Goal: Task Accomplishment & Management: Complete application form

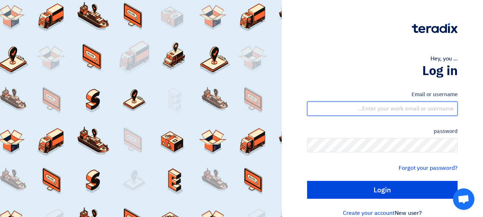
click at [431, 107] on input "text" at bounding box center [382, 109] width 151 height 14
type input "[EMAIL_ADDRESS][DOMAIN_NAME]"
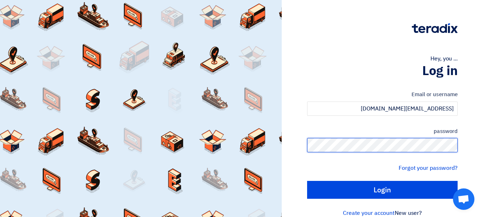
click at [307, 181] on input "Login" at bounding box center [382, 190] width 151 height 18
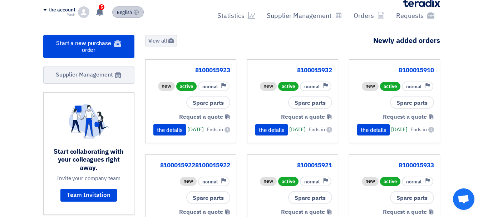
click at [122, 13] on font "English" at bounding box center [124, 12] width 15 height 7
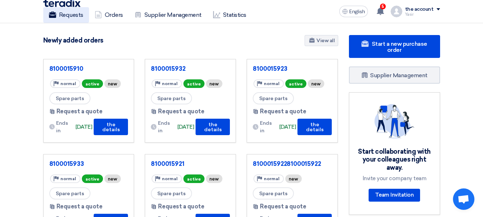
click at [69, 18] on font "Requests" at bounding box center [71, 14] width 24 height 7
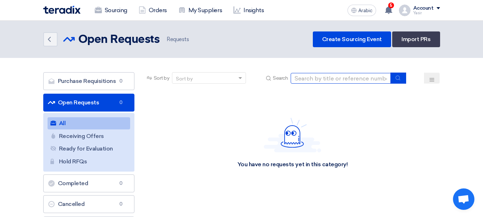
click at [355, 77] on input at bounding box center [341, 78] width 100 height 11
paste input "8100015940"
type input "8100015940"
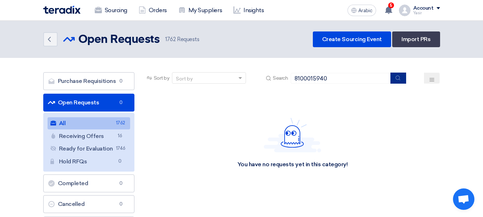
click at [391, 76] on button "submit" at bounding box center [399, 78] width 16 height 11
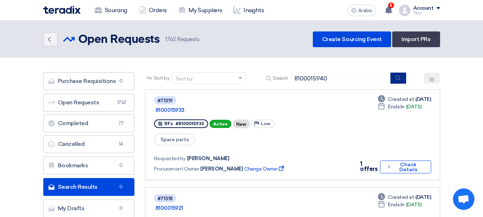
click at [398, 83] on button "submit" at bounding box center [399, 78] width 16 height 11
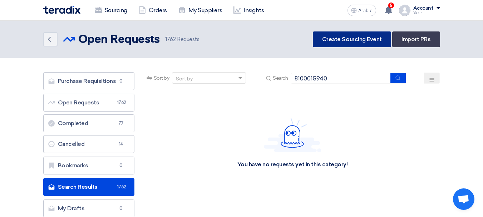
click at [340, 37] on font "Create Sourcing Event" at bounding box center [352, 39] width 60 height 7
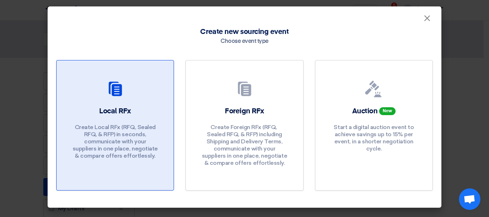
click at [130, 118] on div "Local RFx Create Local RFx (RFQ, ​​Sealed RFQ, & RFP) in seconds, communicate w…" at bounding box center [115, 134] width 100 height 57
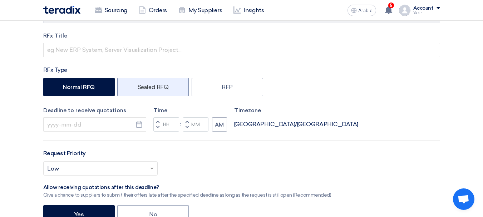
scroll to position [107, 0]
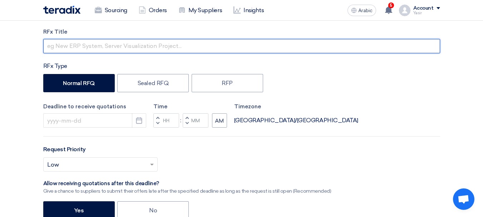
click at [94, 43] on input "text" at bounding box center [241, 46] width 397 height 14
paste input "8100015940"
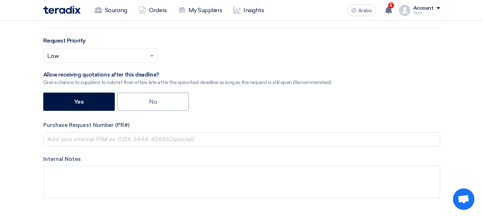
scroll to position [251, 0]
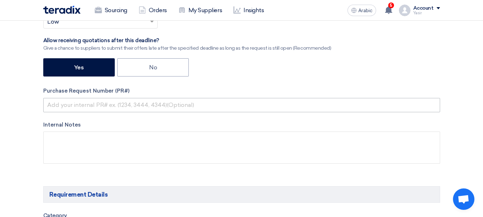
type input "8100015940"
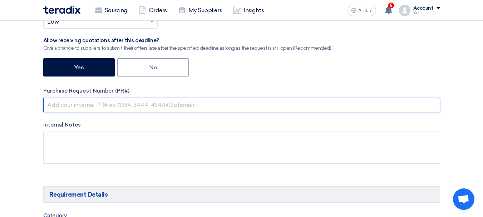
click at [113, 103] on input "text" at bounding box center [241, 105] width 397 height 14
paste input "8100015940"
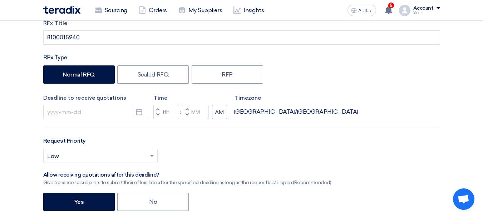
scroll to position [143, 0]
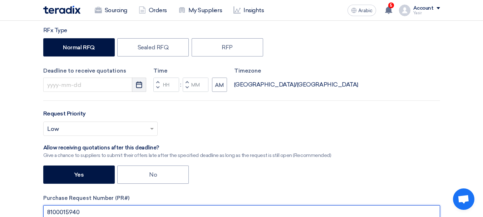
type input "8100015940"
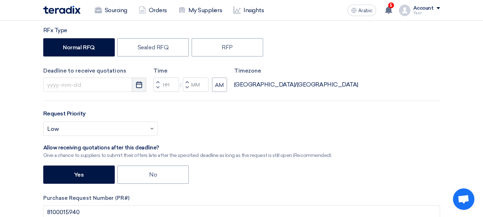
click at [140, 83] on icon "Pick a date" at bounding box center [139, 84] width 7 height 7
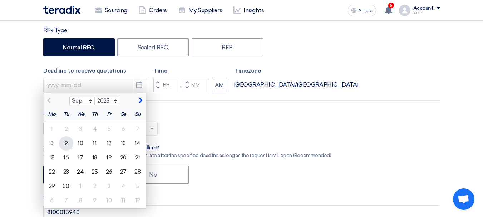
click at [67, 144] on font "9" at bounding box center [66, 143] width 4 height 7
type input "[DATE]"
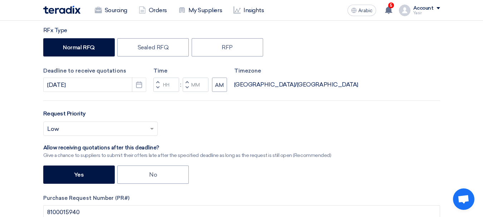
click at [160, 85] on button "Decrement hours" at bounding box center [158, 87] width 9 height 9
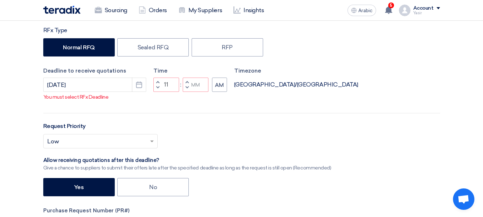
click at [190, 88] on button "Decrement minutes" at bounding box center [187, 87] width 9 height 9
type input "10"
type input "59"
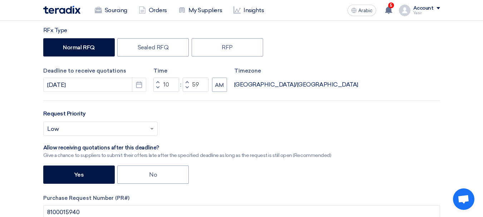
click at [161, 81] on button "Increment hours" at bounding box center [158, 82] width 9 height 9
type input "11"
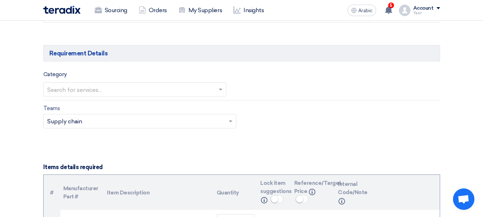
scroll to position [394, 0]
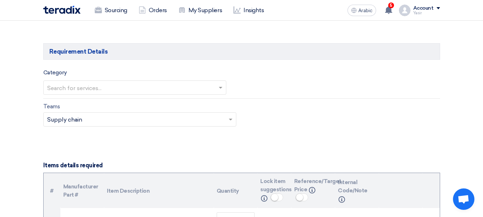
click at [193, 85] on input "text" at bounding box center [131, 88] width 168 height 12
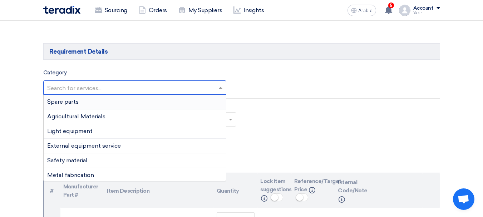
click at [77, 104] on font "Spare parts" at bounding box center [62, 101] width 31 height 7
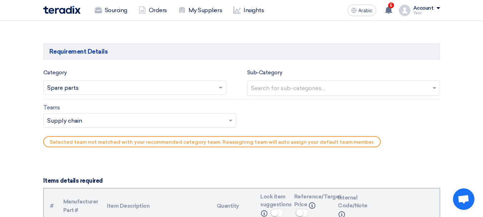
click at [282, 85] on input "text" at bounding box center [344, 89] width 187 height 12
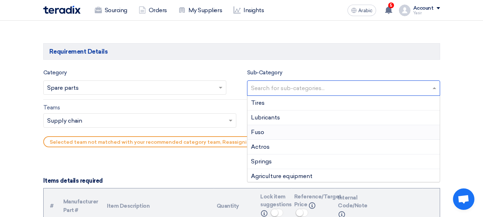
click at [261, 139] on div "Fuso" at bounding box center [344, 132] width 193 height 15
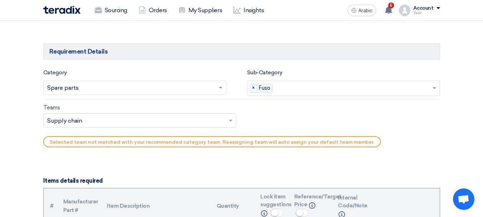
click at [140, 125] on input "text" at bounding box center [136, 122] width 178 height 12
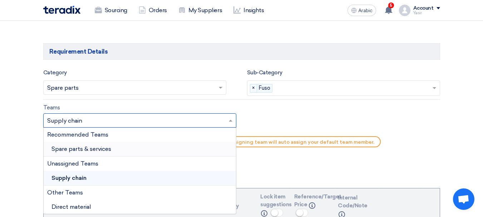
click at [89, 148] on font "Spare parts & services" at bounding box center [82, 149] width 60 height 7
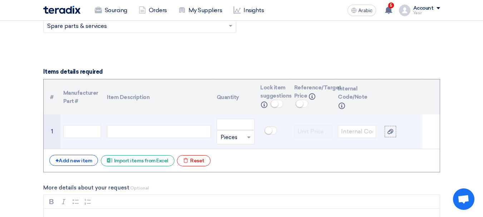
scroll to position [501, 0]
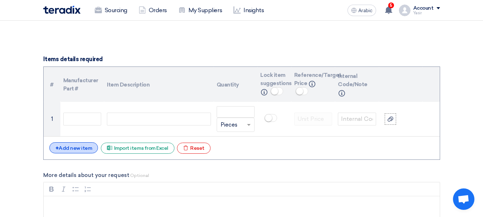
click at [74, 146] on font "Add new item" at bounding box center [75, 148] width 33 height 6
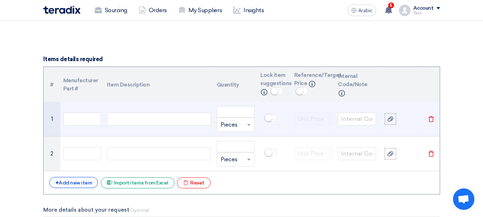
click at [129, 112] on td at bounding box center [159, 119] width 110 height 35
click at [90, 120] on input "text" at bounding box center [82, 119] width 38 height 13
click at [131, 123] on div at bounding box center [159, 119] width 104 height 13
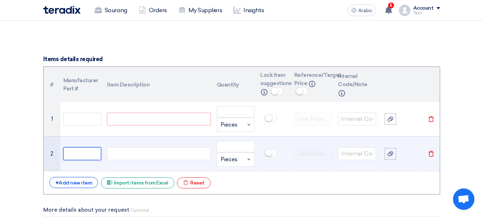
click at [92, 150] on input "text" at bounding box center [82, 153] width 38 height 13
click at [142, 153] on div at bounding box center [159, 153] width 104 height 13
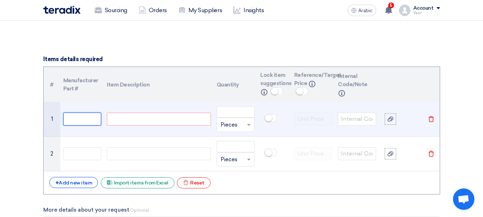
click at [95, 116] on input "text" at bounding box center [82, 119] width 38 height 13
click at [144, 118] on div at bounding box center [159, 119] width 104 height 13
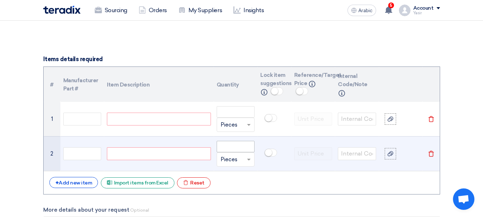
paste div
click at [163, 152] on div at bounding box center [159, 153] width 104 height 13
paste div
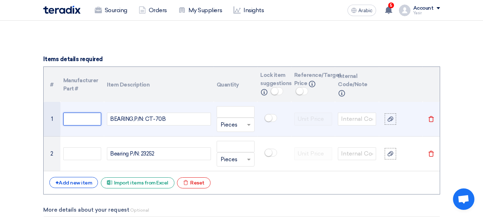
click at [83, 121] on input "text" at bounding box center [82, 119] width 38 height 13
type input "X"
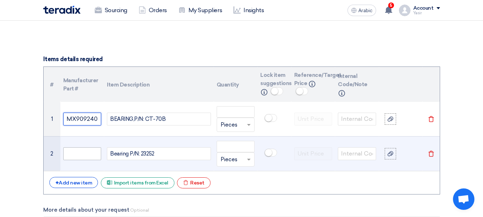
type input "MX909240"
click at [82, 156] on input "text" at bounding box center [82, 153] width 38 height 13
paste input "MX909240"
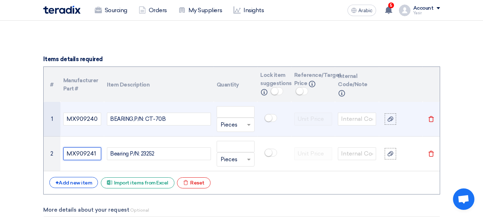
type input "MX909241"
click at [169, 119] on div "BEARING,P/N: CT-70B" at bounding box center [159, 119] width 104 height 13
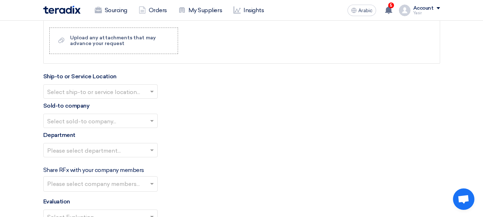
scroll to position [787, 0]
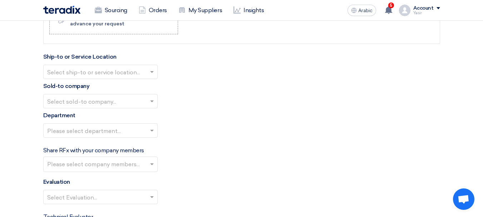
click at [110, 73] on input "text" at bounding box center [96, 73] width 99 height 12
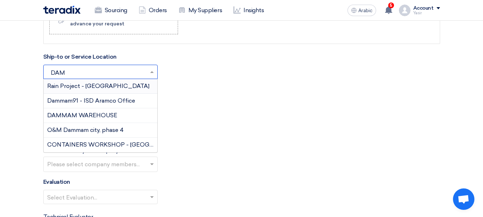
type input "DAMM"
click at [81, 118] on font "DAMMAM WAREHOUSE" at bounding box center [82, 115] width 70 height 7
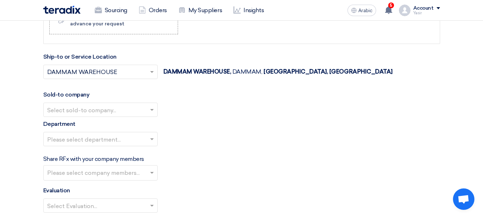
drag, startPoint x: 82, startPoint y: 105, endPoint x: 87, endPoint y: 112, distance: 8.6
click at [82, 105] on input "text" at bounding box center [96, 110] width 99 height 12
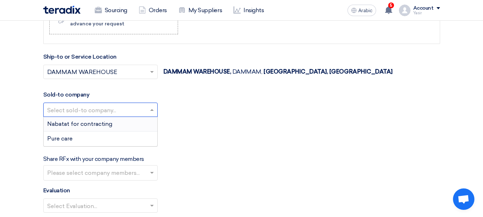
click at [92, 122] on font "Nabatat for contracting" at bounding box center [79, 124] width 65 height 7
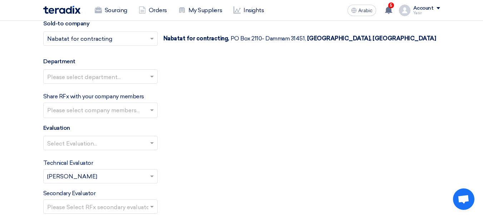
scroll to position [859, 0]
click at [115, 74] on input "text" at bounding box center [96, 77] width 99 height 12
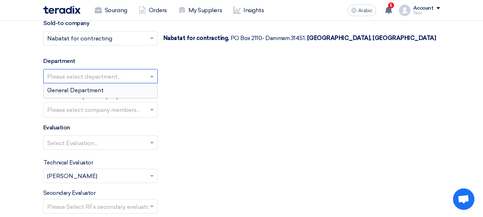
click at [89, 91] on font "General Department" at bounding box center [75, 90] width 57 height 7
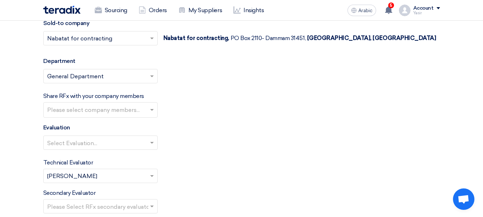
click at [102, 112] on input "text" at bounding box center [101, 111] width 108 height 12
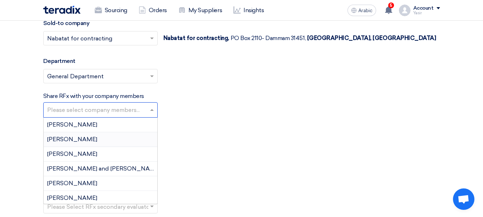
click at [242, 113] on div "Share RFx with your company members Please select company members... [PERSON_NA…" at bounding box center [241, 105] width 397 height 26
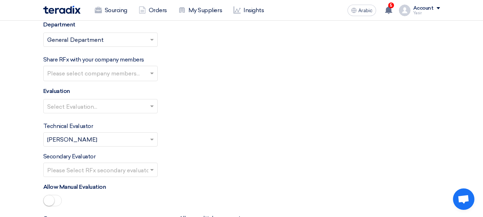
scroll to position [930, 0]
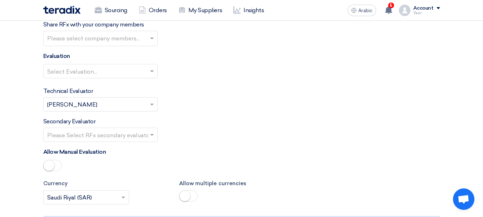
click at [132, 69] on input "text" at bounding box center [96, 72] width 99 height 12
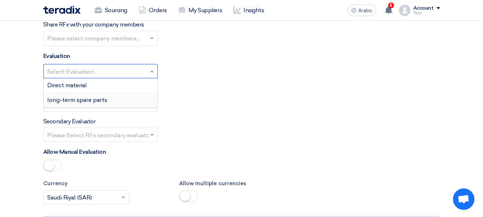
click at [71, 99] on font "long-term spare parts" at bounding box center [77, 100] width 60 height 7
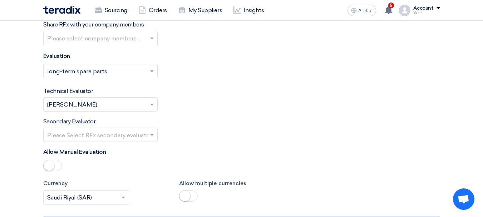
click at [104, 136] on input "text" at bounding box center [96, 136] width 99 height 12
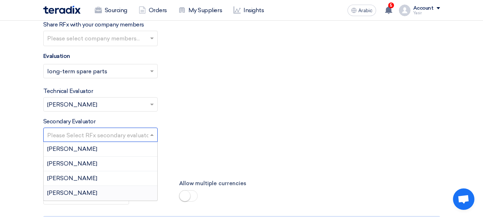
click at [63, 196] on font "[PERSON_NAME]" at bounding box center [72, 193] width 50 height 7
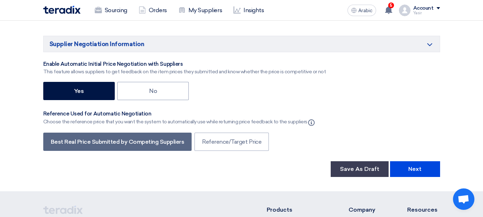
scroll to position [1247, 0]
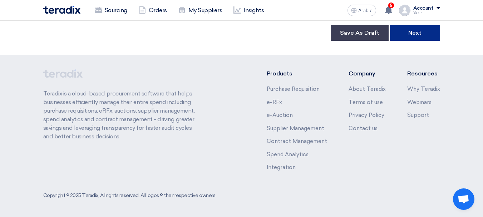
click at [416, 31] on font "Next" at bounding box center [415, 32] width 13 height 7
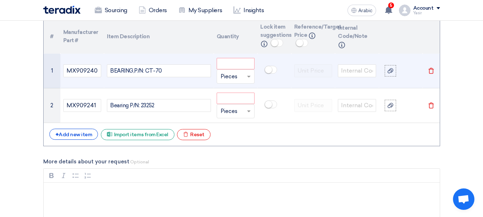
scroll to position [537, 0]
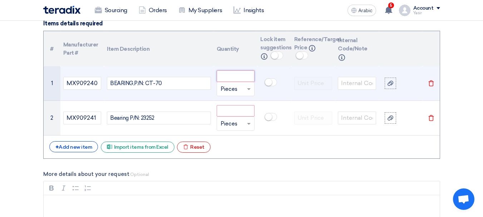
click at [237, 73] on input "number" at bounding box center [236, 76] width 38 height 11
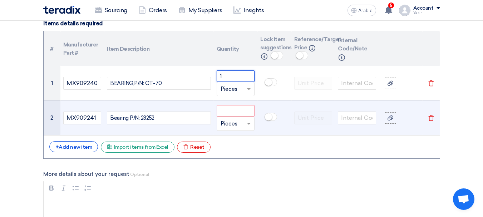
type input "1"
click at [237, 108] on input "number" at bounding box center [236, 110] width 38 height 11
type input "1"
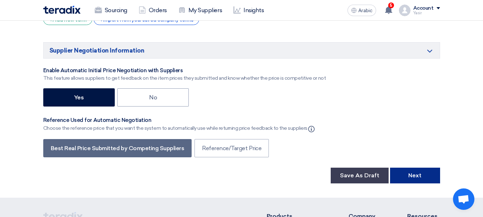
scroll to position [1217, 0]
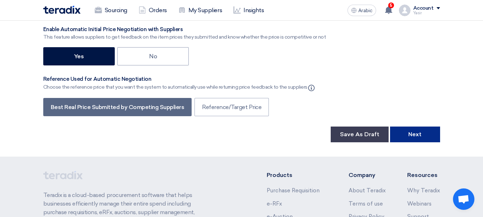
click at [404, 129] on button "Next" at bounding box center [415, 135] width 50 height 16
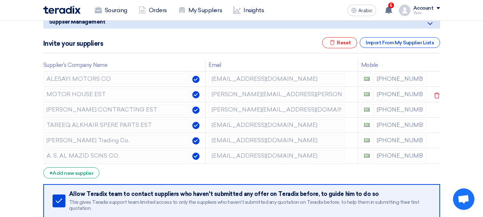
scroll to position [107, 0]
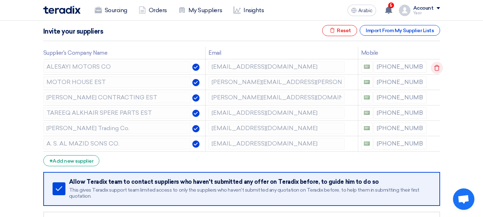
click at [433, 68] on icon at bounding box center [437, 68] width 12 height 12
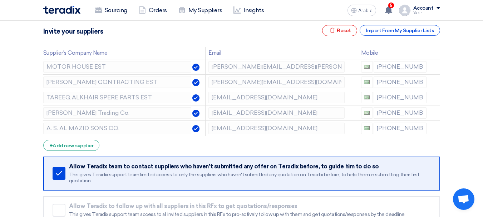
click at [0, 0] on icon at bounding box center [0, 0] width 0 height 0
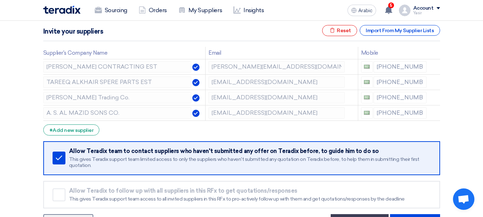
click at [0, 0] on icon at bounding box center [0, 0] width 0 height 0
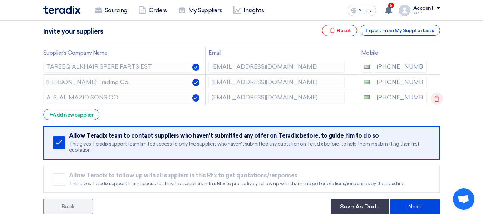
click at [435, 98] on use at bounding box center [437, 99] width 5 height 6
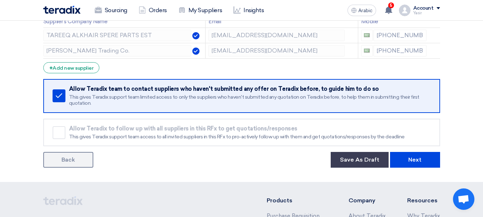
scroll to position [179, 0]
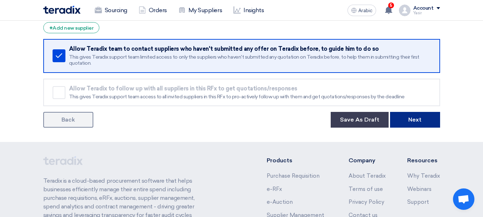
click at [425, 125] on button "Next" at bounding box center [415, 120] width 50 height 16
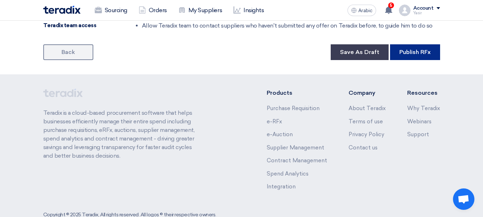
scroll to position [429, 0]
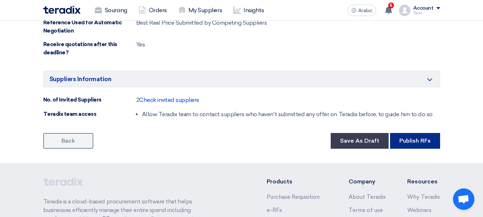
click at [415, 147] on button "Publish RFx" at bounding box center [415, 141] width 50 height 16
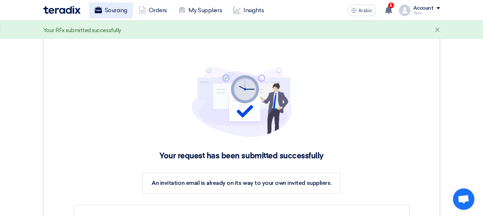
click at [108, 7] on font "Sourcing" at bounding box center [116, 10] width 23 height 7
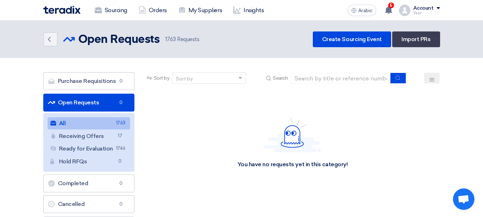
click at [90, 108] on link "Open Requests Open Requests 0" at bounding box center [88, 103] width 91 height 18
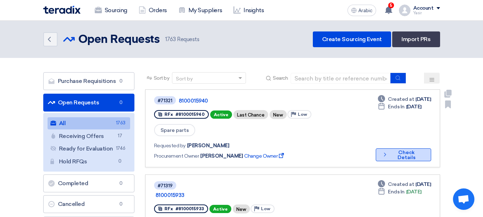
click at [409, 157] on button "Check details Check Details" at bounding box center [403, 155] width 55 height 13
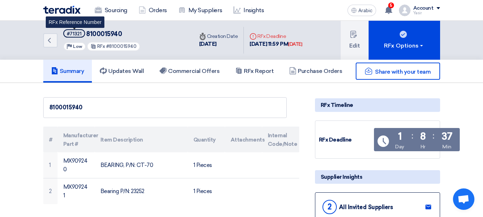
click at [65, 34] on span "#71321" at bounding box center [74, 33] width 22 height 8
drag, startPoint x: 67, startPoint y: 33, endPoint x: 87, endPoint y: 38, distance: 20.4
click at [87, 38] on h5 "#71321 8100015940" at bounding box center [101, 33] width 77 height 9
click at [66, 34] on span "#71321" at bounding box center [74, 33] width 22 height 8
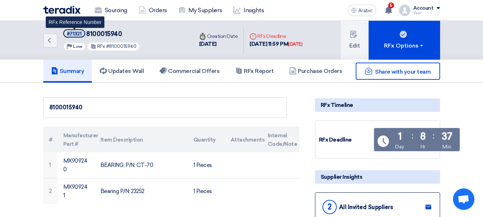
click at [71, 34] on font "#71321" at bounding box center [74, 33] width 15 height 5
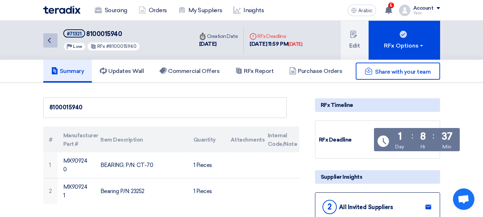
click at [56, 39] on link "Back" at bounding box center [50, 40] width 14 height 14
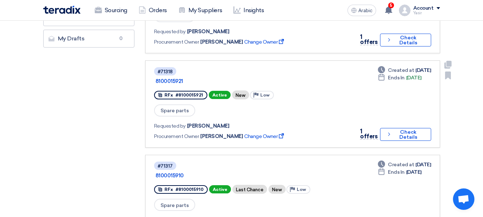
scroll to position [143, 0]
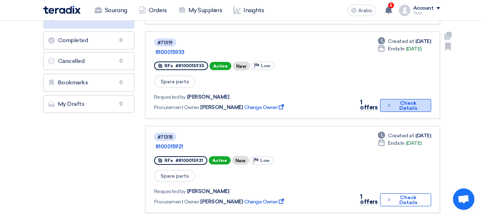
click at [395, 101] on font "Check Details" at bounding box center [409, 106] width 30 height 10
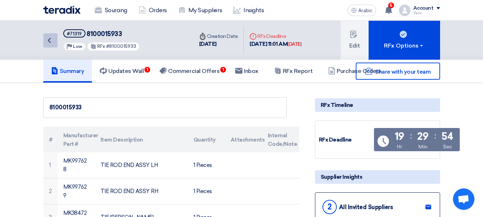
click at [55, 41] on link "Back" at bounding box center [50, 40] width 14 height 14
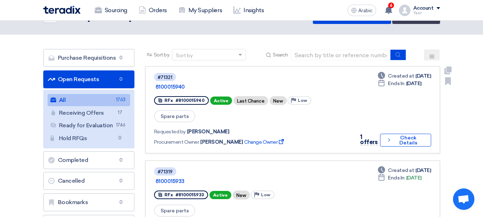
scroll to position [36, 0]
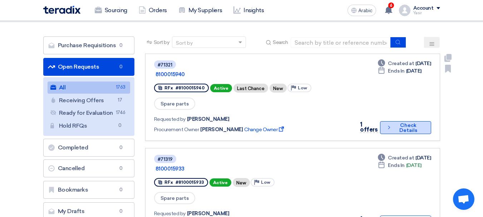
click at [403, 122] on font "Check Details" at bounding box center [409, 127] width 18 height 11
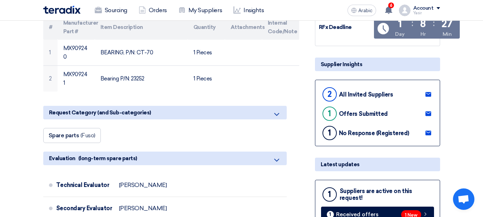
scroll to position [143, 0]
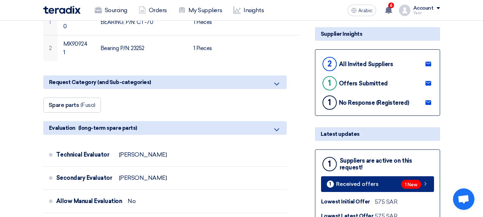
click at [428, 184] on icon at bounding box center [426, 184] width 6 height 6
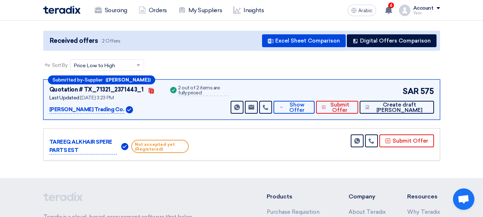
scroll to position [72, 0]
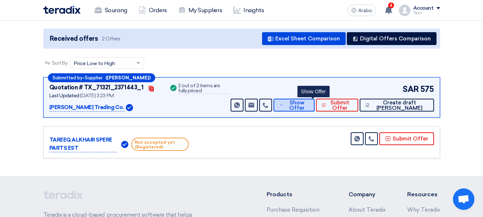
click at [309, 106] on span "Show Offer" at bounding box center [298, 105] width 24 height 11
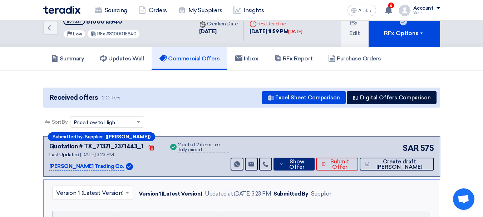
scroll to position [0, 0]
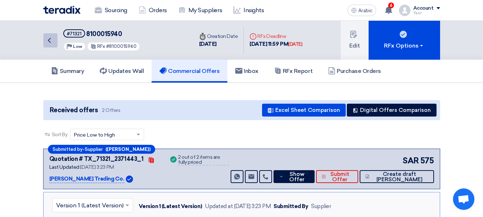
click at [46, 40] on icon "Back" at bounding box center [49, 40] width 9 height 9
